Goal: Information Seeking & Learning: Learn about a topic

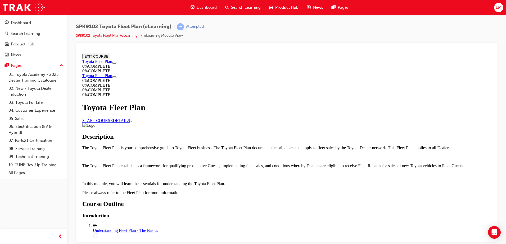
click at [113, 120] on link "START COURSE" at bounding box center [97, 120] width 30 height 4
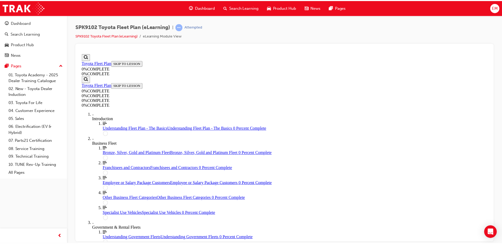
scroll to position [18, 0]
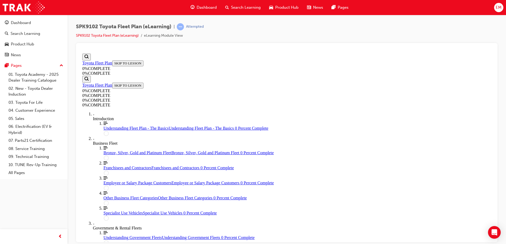
click at [199, 7] on span "Dashboard" at bounding box center [207, 7] width 20 height 6
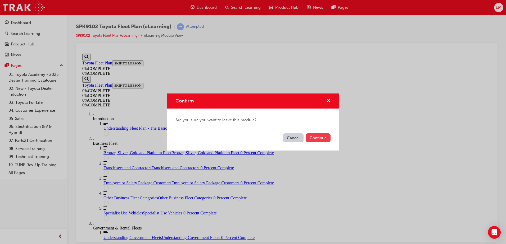
click at [312, 140] on button "Continue" at bounding box center [318, 138] width 25 height 9
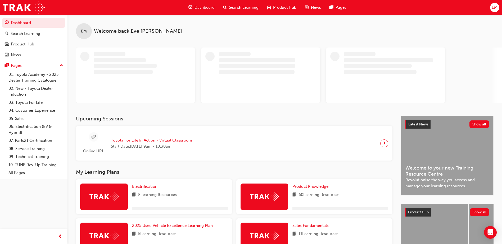
click at [238, 6] on span "Search Learning" at bounding box center [244, 7] width 30 height 6
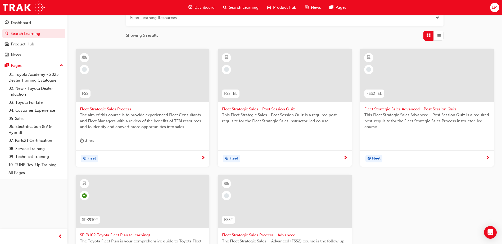
scroll to position [79, 0]
